Goal: Transaction & Acquisition: Purchase product/service

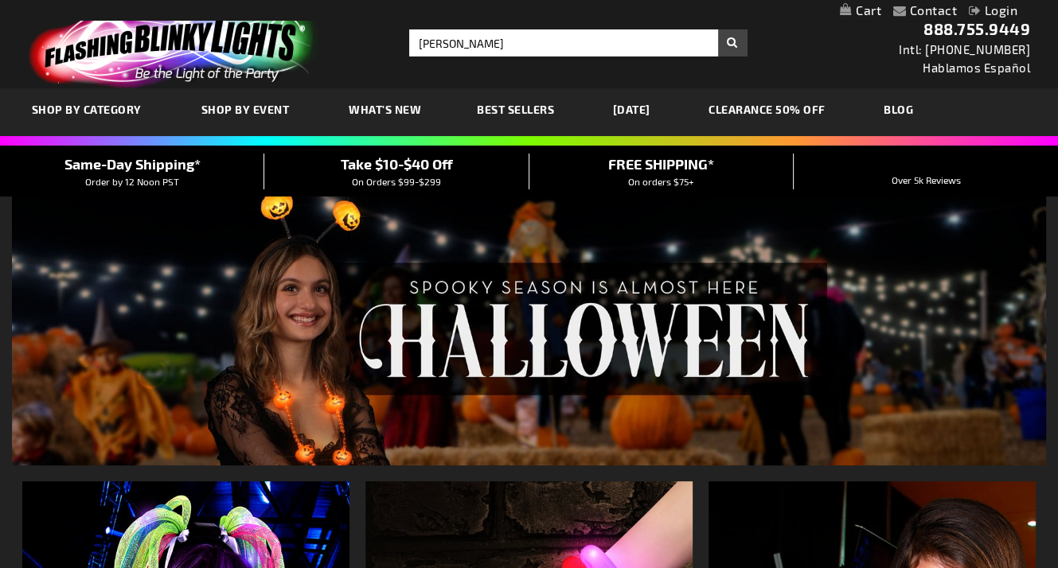
type input "[PERSON_NAME]"
click at [718, 29] on button "Search" at bounding box center [732, 42] width 29 height 27
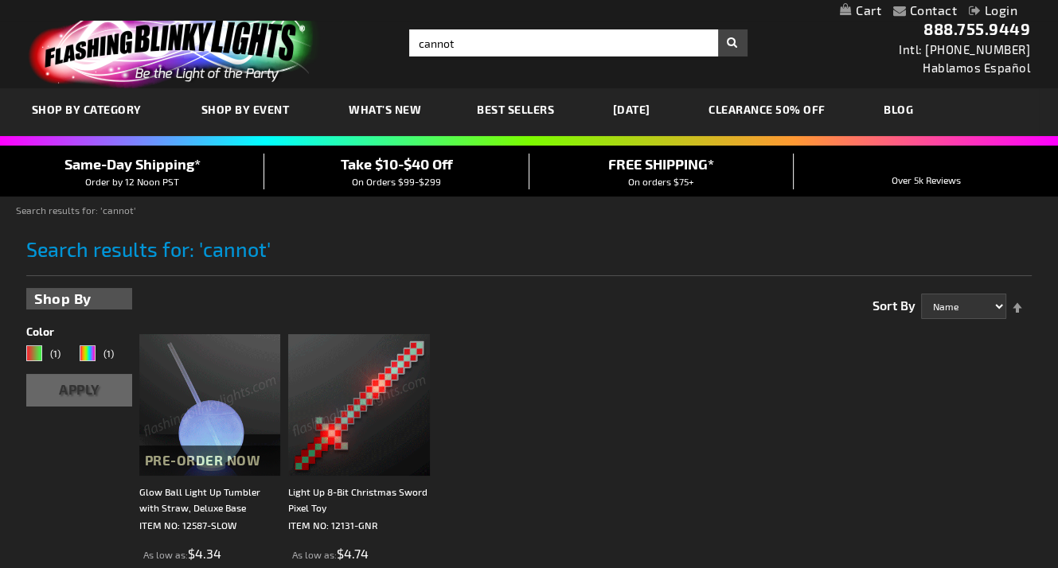
click at [219, 408] on img at bounding box center [210, 405] width 142 height 142
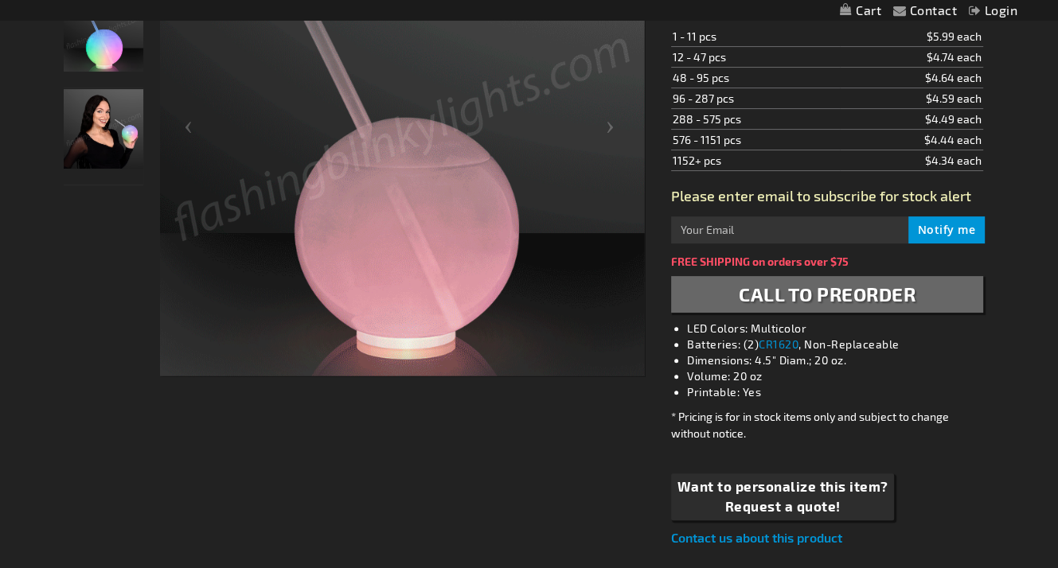
scroll to position [318, 0]
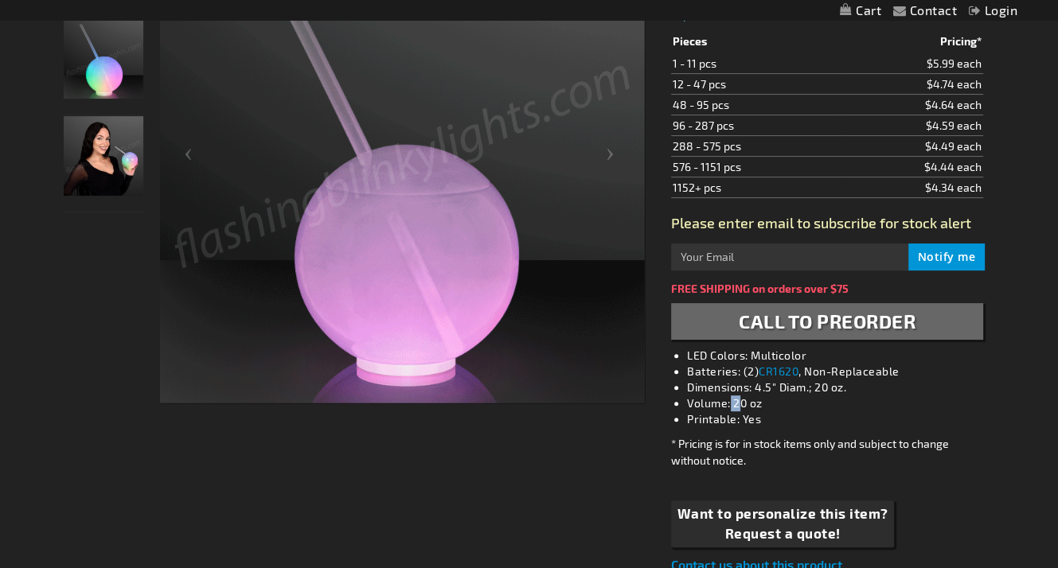
drag, startPoint x: 732, startPoint y: 400, endPoint x: 741, endPoint y: 400, distance: 9.6
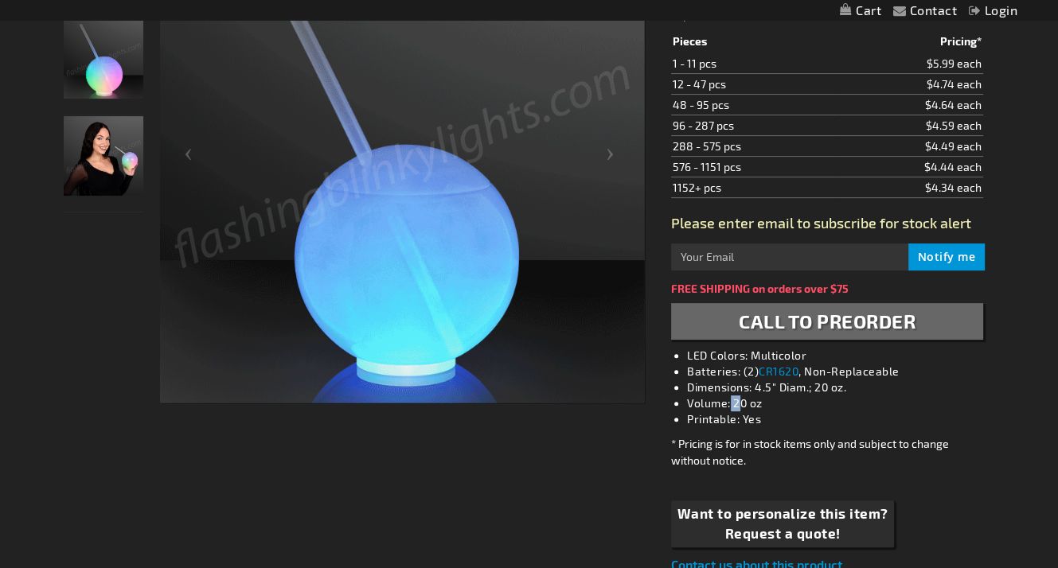
click at [741, 400] on li "Volume: 20 oz" at bounding box center [842, 404] width 311 height 16
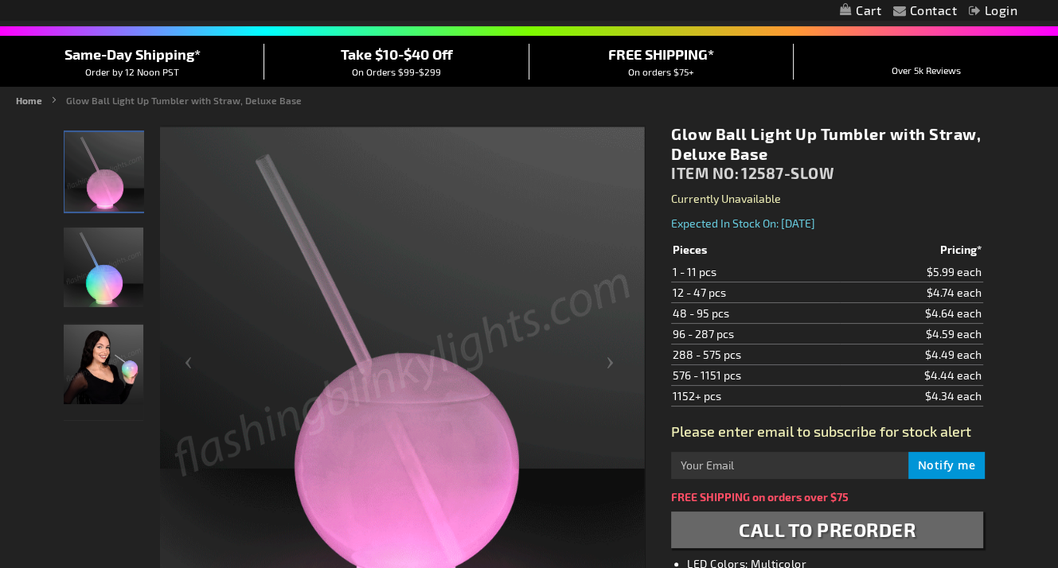
scroll to position [80, 0]
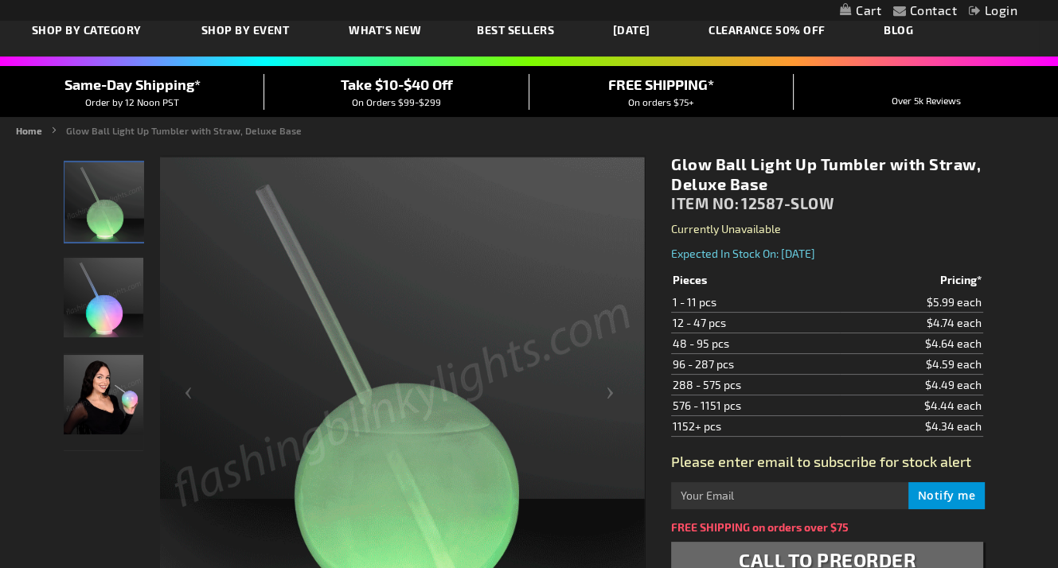
click at [93, 250] on div "Glow Ball Light Up Tumbler with Straw, Deluxe Base" at bounding box center [104, 207] width 81 height 97
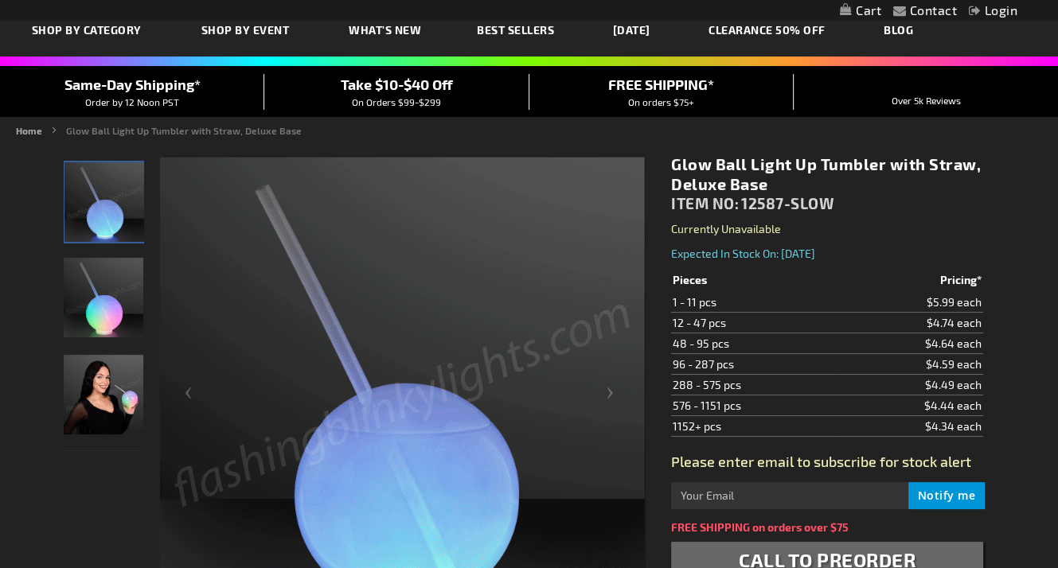
click at [119, 297] on img "Glow Ball Light Up Tumbler with Straw, Deluxe Base" at bounding box center [104, 298] width 80 height 80
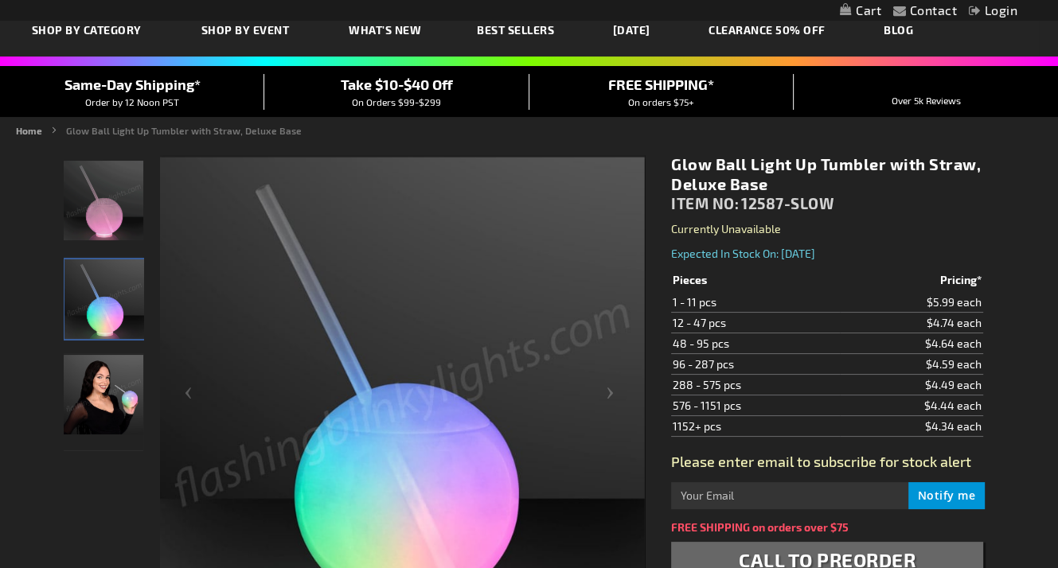
click at [115, 383] on img "Woman displaying Glow Ball Light Up Tumbler with Straw, Deluxe Base" at bounding box center [104, 395] width 80 height 80
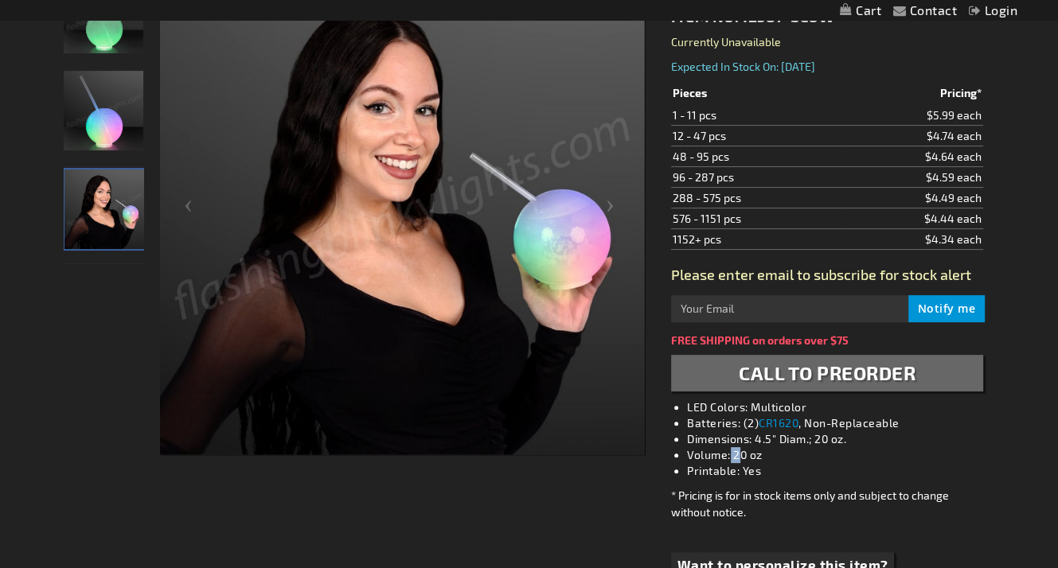
scroll to position [239, 0]
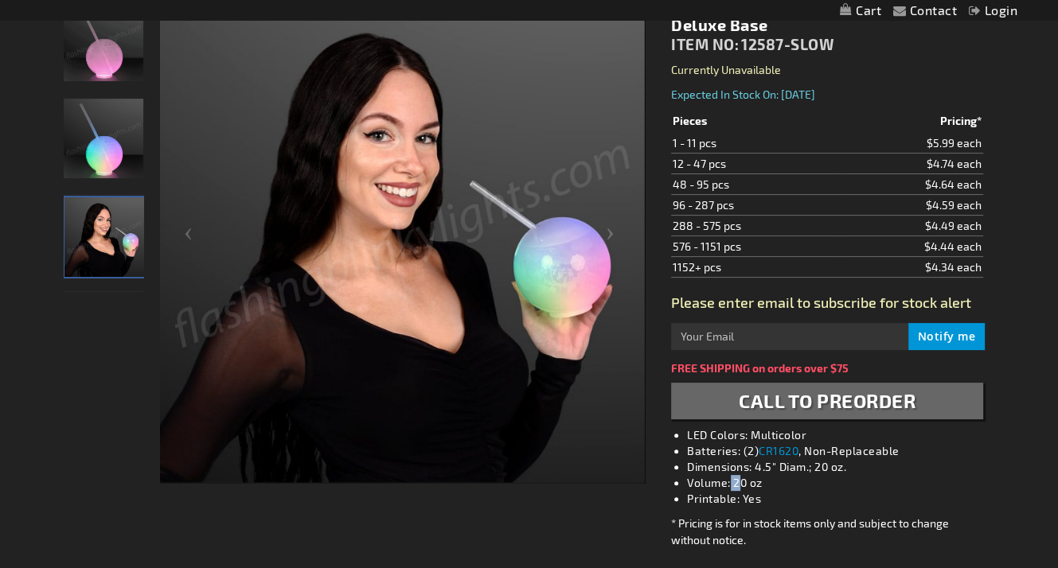
drag, startPoint x: 953, startPoint y: 265, endPoint x: 924, endPoint y: 268, distance: 28.8
click at [924, 268] on td "$4.34 each" at bounding box center [911, 267] width 142 height 21
click at [872, 275] on td "$4.34 each" at bounding box center [911, 267] width 142 height 21
click at [898, 257] on td "$4.34 each" at bounding box center [911, 267] width 142 height 21
drag, startPoint x: 958, startPoint y: 246, endPoint x: 931, endPoint y: 246, distance: 27.1
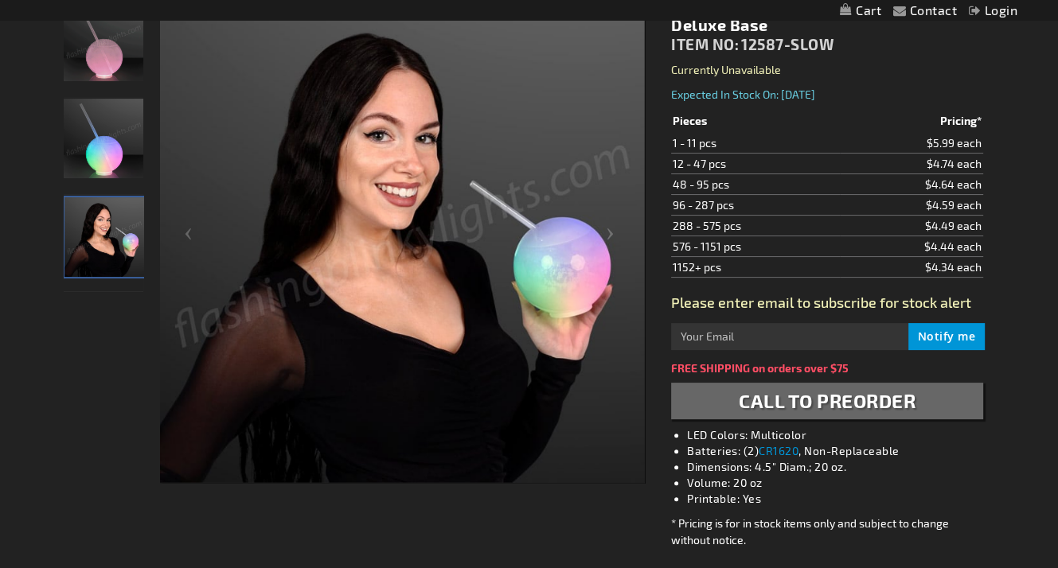
click at [931, 246] on td "$4.44 each" at bounding box center [911, 246] width 142 height 21
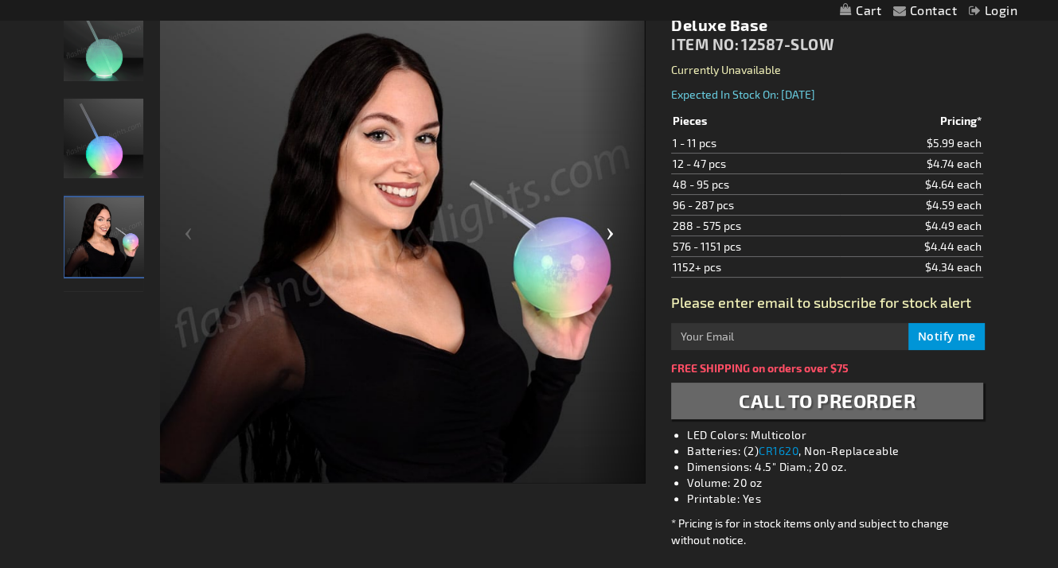
click at [641, 241] on div "Next" at bounding box center [613, 240] width 64 height 489
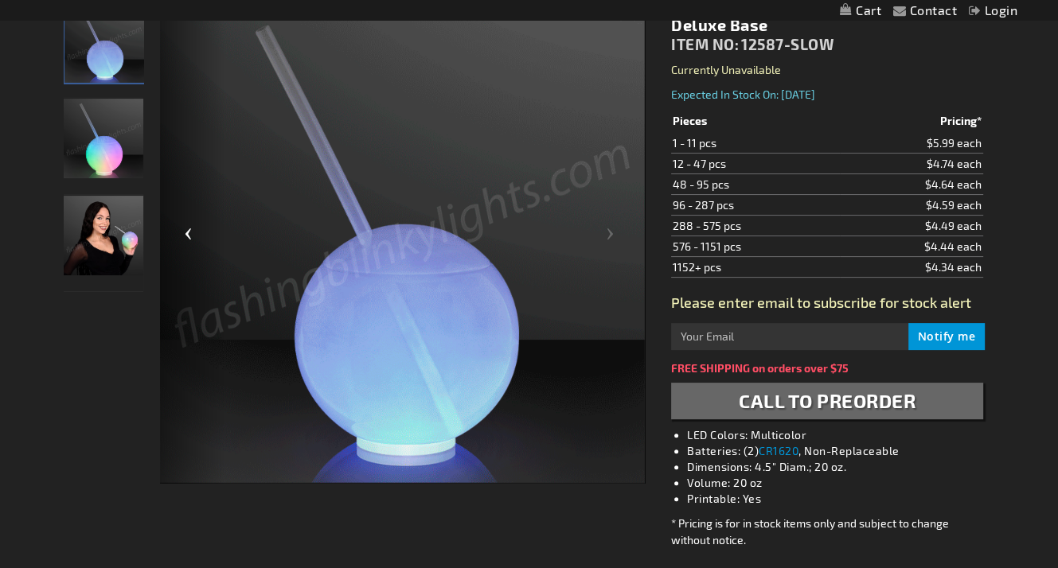
click at [174, 233] on div "Previous" at bounding box center [192, 240] width 64 height 489
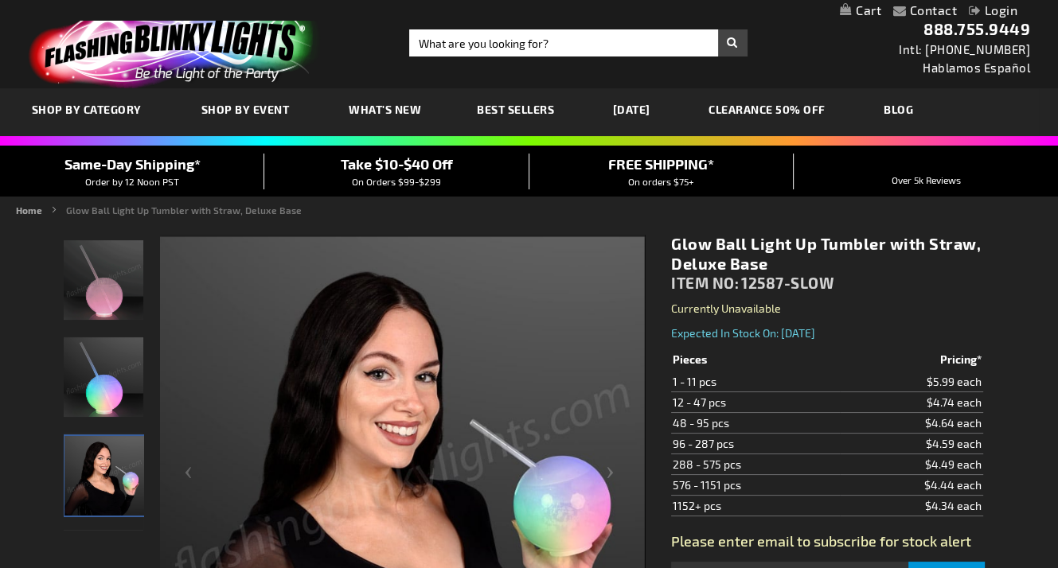
scroll to position [80, 0]
